Goal: Navigation & Orientation: Find specific page/section

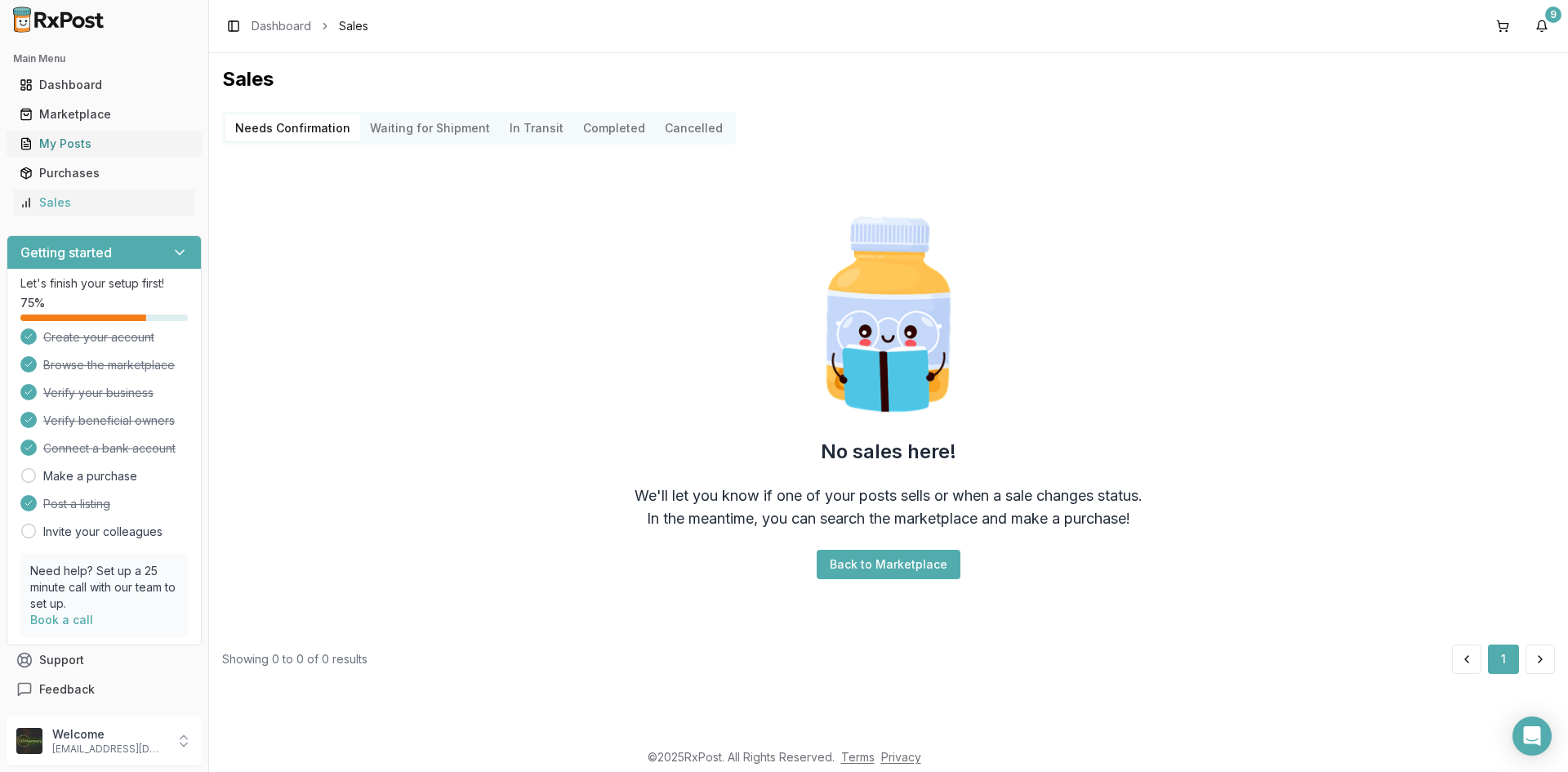
click at [99, 147] on div "My Posts" at bounding box center [104, 144] width 169 height 16
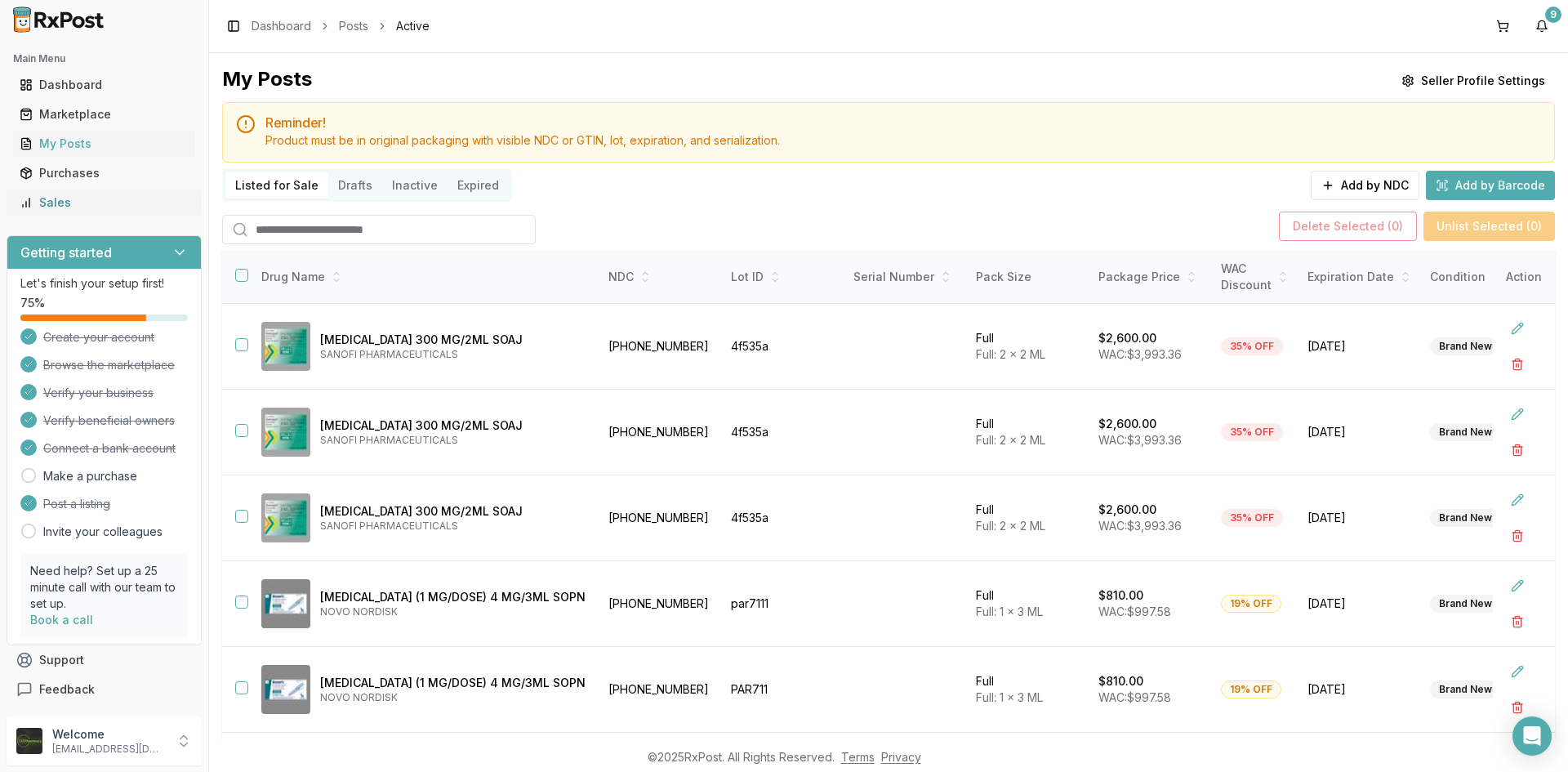
click at [93, 202] on div "Sales" at bounding box center [104, 203] width 169 height 16
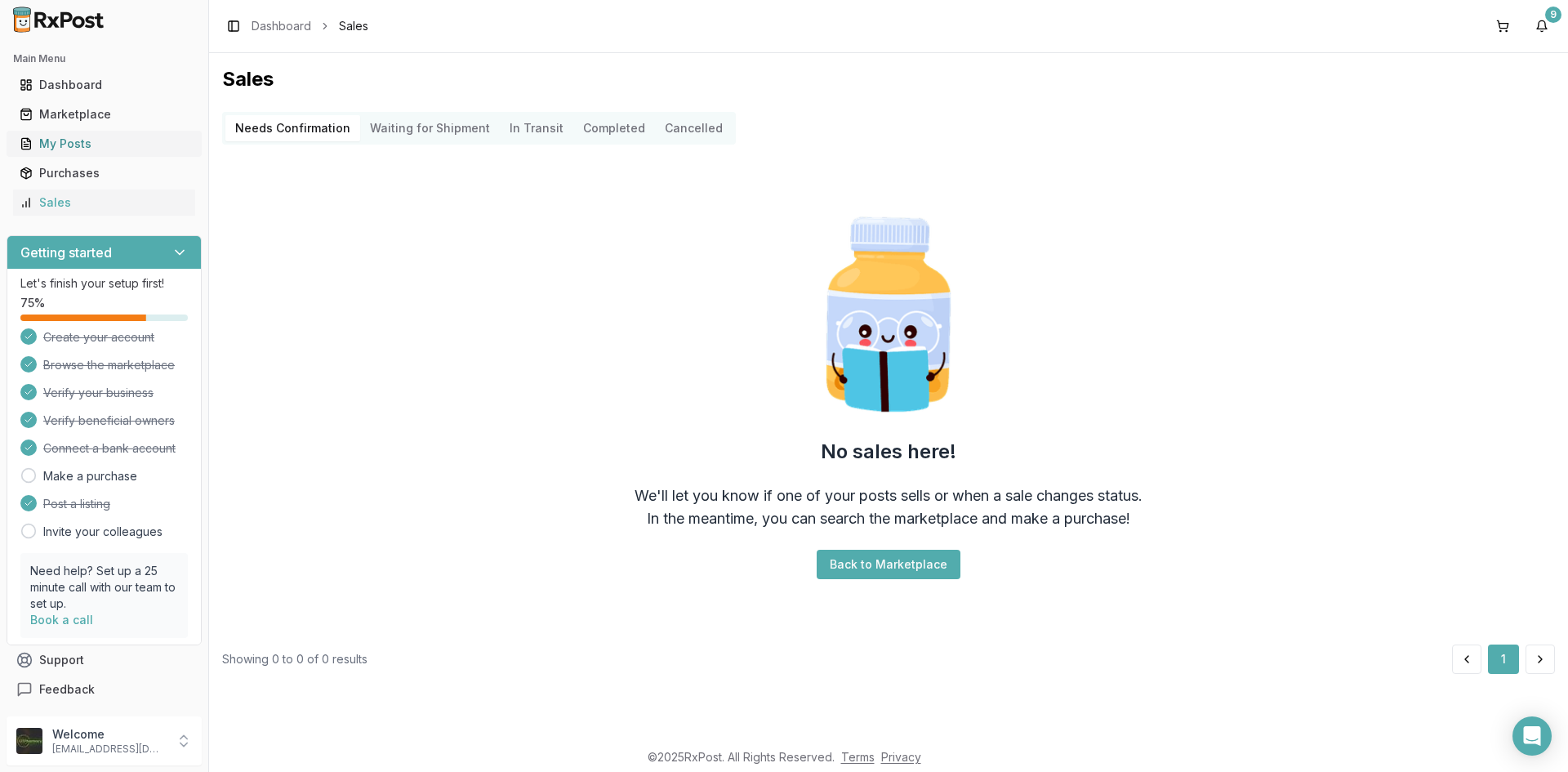
click at [136, 149] on div "My Posts" at bounding box center [104, 144] width 169 height 16
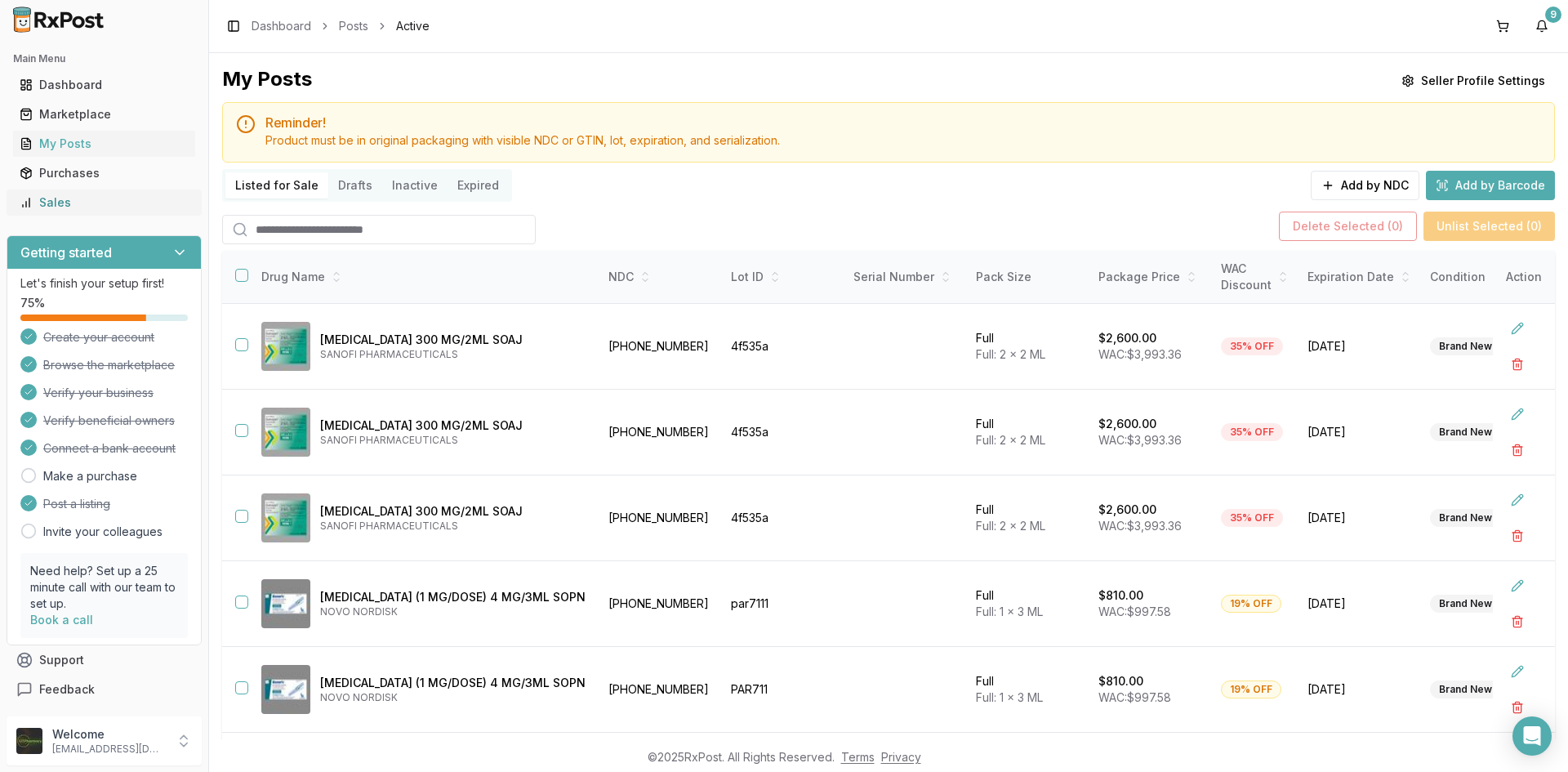
click at [133, 207] on div "Sales" at bounding box center [104, 203] width 169 height 16
